Goal: Obtain resource: Download file/media

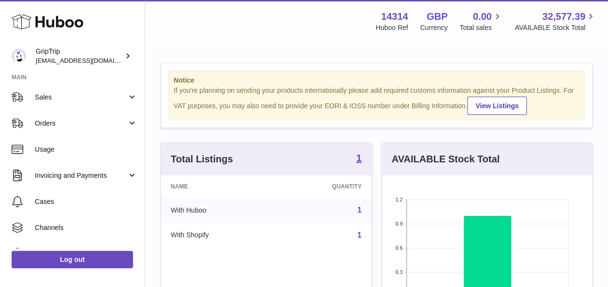
scroll to position [85, 0]
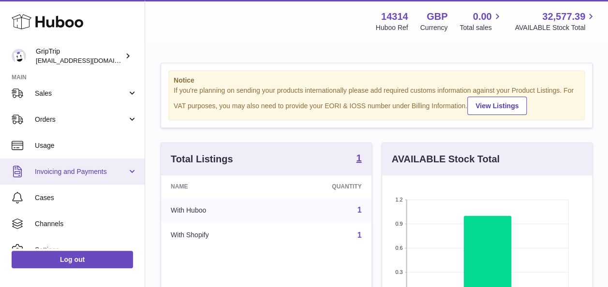
click at [90, 172] on span "Invoicing and Payments" at bounding box center [81, 171] width 92 height 9
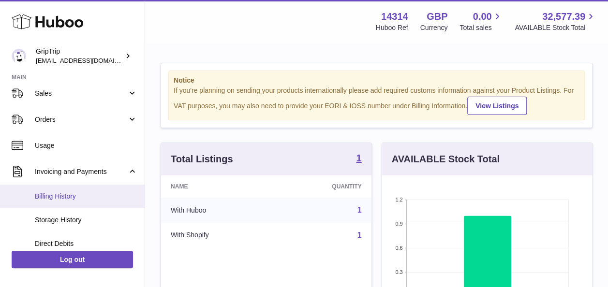
click at [90, 197] on span "Billing History" at bounding box center [86, 196] width 103 height 9
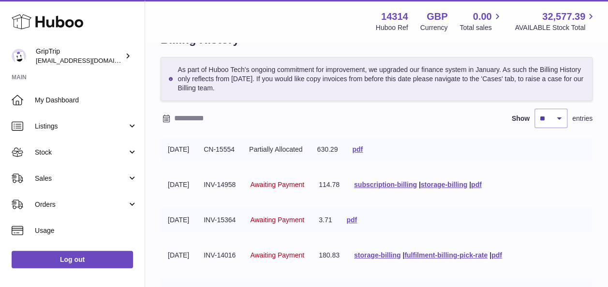
scroll to position [31, 0]
click at [363, 148] on link "pdf" at bounding box center [357, 149] width 11 height 8
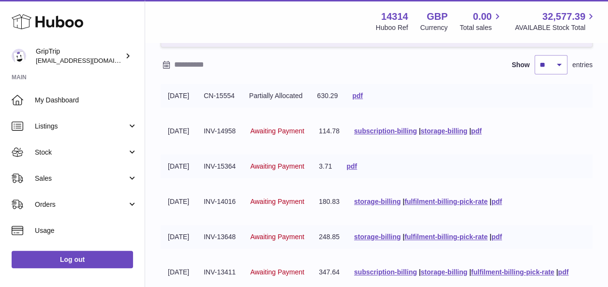
scroll to position [79, 0]
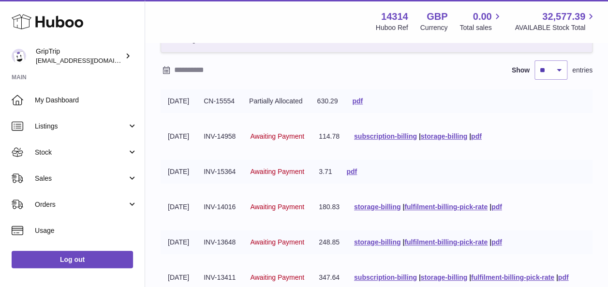
drag, startPoint x: 250, startPoint y: 101, endPoint x: 209, endPoint y: 102, distance: 40.6
click at [209, 102] on tr "03-09-2025 CN-15554 Partially Allocated 630.29 pdf" at bounding box center [377, 101] width 432 height 24
copy tr "CN-15554"
